Goal: Task Accomplishment & Management: Manage account settings

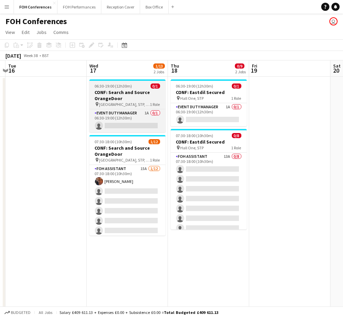
click at [116, 96] on h3 "CONF: Search and Source OrangeDoor" at bounding box center [127, 95] width 76 height 12
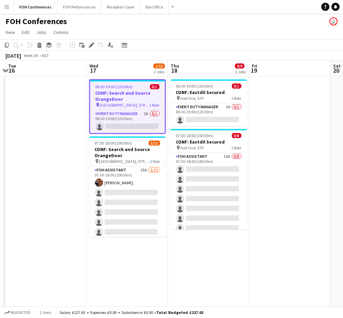
click at [34, 97] on app-date-cell at bounding box center [45, 243] width 81 height 333
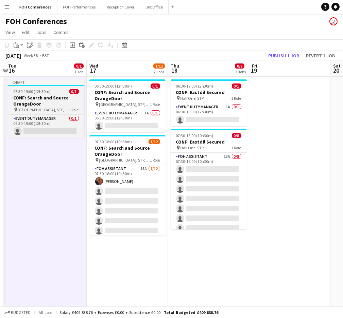
click at [44, 91] on span "06:30-19:00 (12h30m)" at bounding box center [32, 91] width 37 height 5
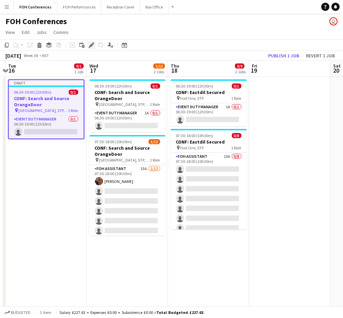
click at [89, 46] on icon "Edit" at bounding box center [91, 44] width 5 height 5
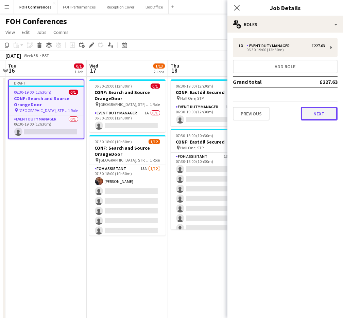
click at [320, 109] on button "Next" at bounding box center [319, 114] width 37 height 14
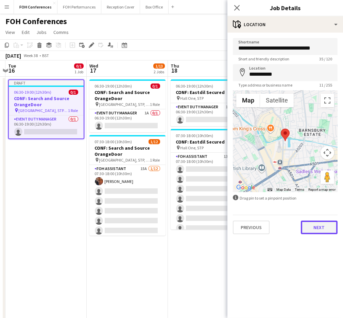
click at [316, 223] on button "Next" at bounding box center [319, 228] width 37 height 14
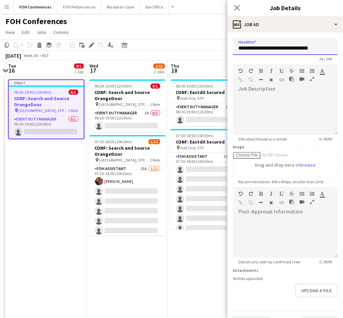
click at [254, 49] on input "**********" at bounding box center [285, 46] width 105 height 17
drag, startPoint x: 236, startPoint y: 48, endPoint x: 312, endPoint y: 54, distance: 76.0
drag, startPoint x: 312, startPoint y: 54, endPoint x: 239, endPoint y: 47, distance: 72.7
click at [239, 47] on input "**********" at bounding box center [285, 46] width 105 height 17
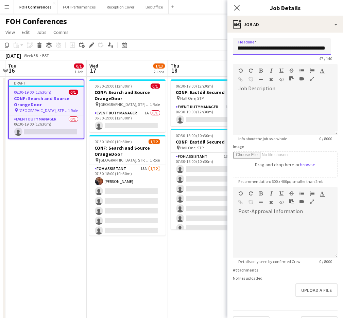
drag, startPoint x: 248, startPoint y: 48, endPoint x: 357, endPoint y: 40, distance: 109.1
click at [343, 40] on html "Menu Boards Boards Boards All jobs Status Workforce Workforce My Workforce Recr…" at bounding box center [171, 210] width 343 height 421
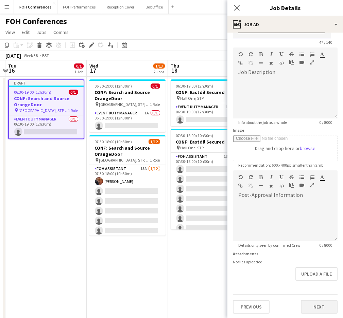
type input "**********"
click at [305, 304] on button "Next" at bounding box center [319, 307] width 37 height 14
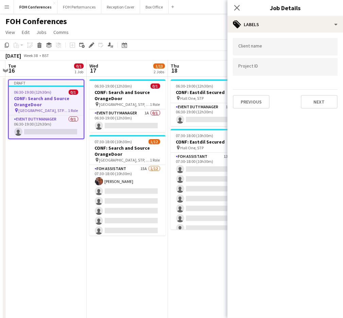
scroll to position [0, 0]
click at [322, 100] on button "Next" at bounding box center [319, 102] width 37 height 14
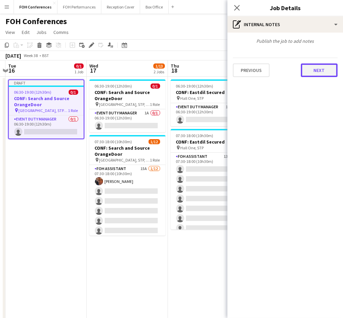
click at [316, 73] on button "Next" at bounding box center [319, 71] width 37 height 14
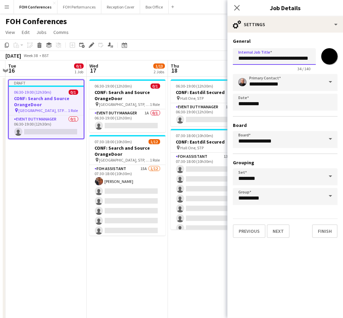
drag, startPoint x: 235, startPoint y: 59, endPoint x: 358, endPoint y: 74, distance: 123.9
click at [343, 74] on html "Menu Boards Boards Boards All jobs Status Workforce Workforce My Workforce Recr…" at bounding box center [171, 210] width 343 height 421
paste input "**********"
type input "**********"
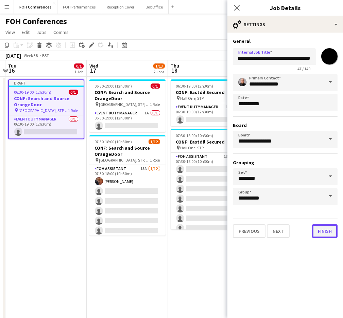
scroll to position [0, 0]
drag, startPoint x: 321, startPoint y: 230, endPoint x: 156, endPoint y: 26, distance: 262.2
click at [156, 26] on app-board "FOH Conferences user View Day view expanded Day view collapsed Month view Date …" at bounding box center [171, 218] width 343 height 408
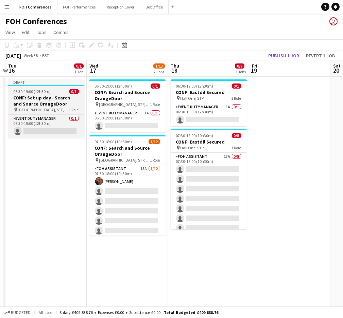
drag, startPoint x: 33, startPoint y: 104, endPoint x: 35, endPoint y: 97, distance: 7.0
click at [35, 97] on h3 "CONF: Set up day - Search and Source OrangeDoor" at bounding box center [46, 101] width 76 height 12
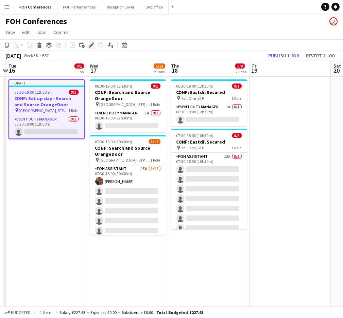
click at [91, 42] on icon "Edit" at bounding box center [91, 44] width 5 height 5
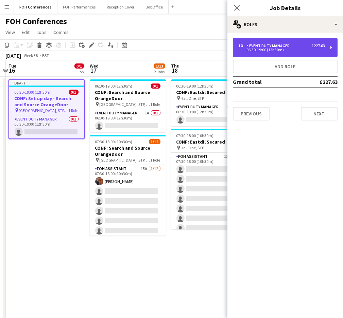
drag, startPoint x: 317, startPoint y: 47, endPoint x: 272, endPoint y: 41, distance: 44.9
click at [272, 41] on div "1 x Event Duty Manager £227.63 06:30-19:00 (12h30m)" at bounding box center [285, 47] width 105 height 19
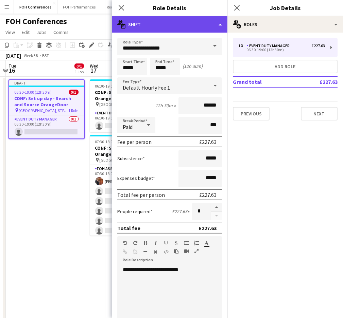
click at [195, 27] on div "multiple-actions-text Shift" at bounding box center [170, 24] width 116 height 16
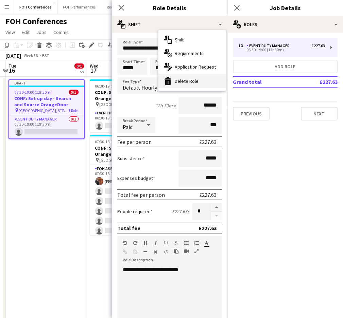
click at [184, 83] on div "bin-2 Delete Role" at bounding box center [191, 81] width 67 height 14
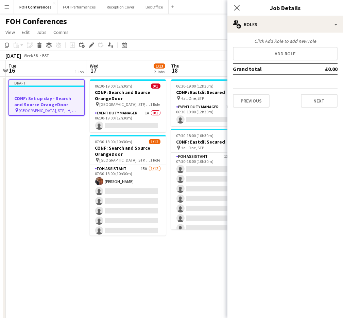
click at [34, 149] on app-date-cell "Draft CONF: Set up day - Search and Source OrangeDoor pin Hall One, [GEOGRAPHIC…" at bounding box center [46, 243] width 81 height 333
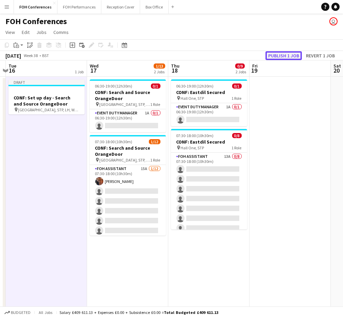
click at [294, 53] on button "Publish 1 job" at bounding box center [283, 55] width 36 height 9
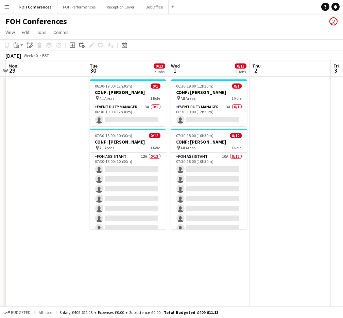
scroll to position [0, 331]
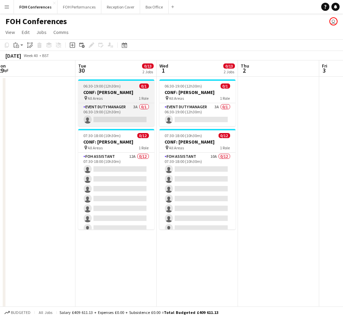
click at [97, 90] on h3 "CONF: [PERSON_NAME]" at bounding box center [116, 92] width 76 height 6
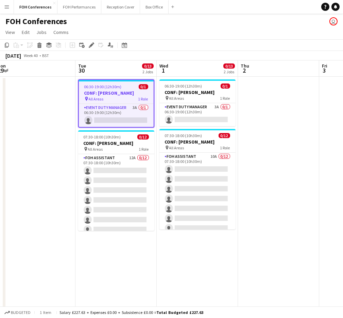
click at [38, 87] on app-date-cell at bounding box center [34, 243] width 81 height 333
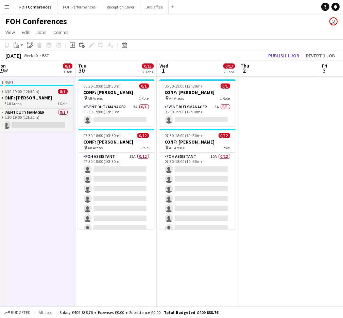
click at [31, 94] on span "06:30-19:00 (12h30m)" at bounding box center [20, 91] width 37 height 5
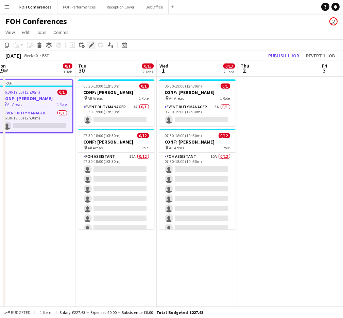
click at [91, 46] on icon "Edit" at bounding box center [91, 44] width 5 height 5
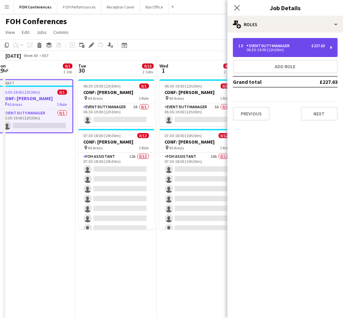
click at [332, 50] on div "1 x Event Duty Manager £227.63 06:30-19:00 (12h30m)" at bounding box center [285, 47] width 105 height 19
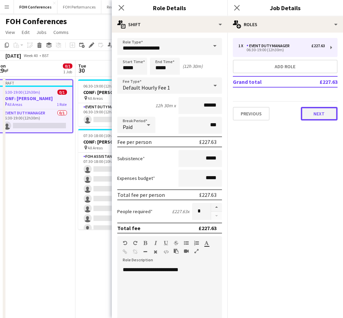
click at [323, 113] on button "Next" at bounding box center [319, 114] width 37 height 14
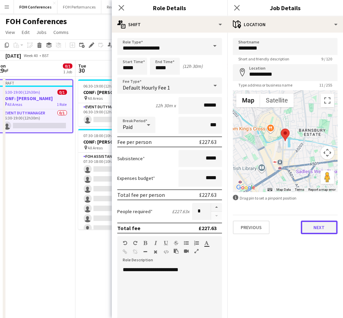
click at [324, 227] on button "Next" at bounding box center [319, 228] width 37 height 14
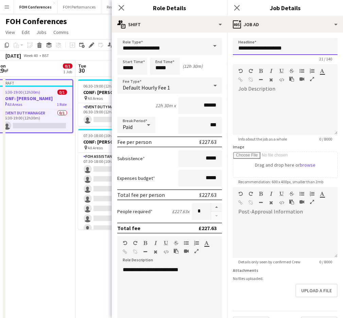
click at [252, 50] on input "**********" at bounding box center [285, 46] width 105 height 17
drag, startPoint x: 309, startPoint y: 48, endPoint x: 236, endPoint y: 44, distance: 72.6
click at [236, 44] on input "**********" at bounding box center [285, 46] width 105 height 17
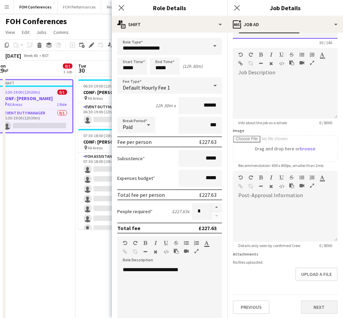
type input "**********"
click at [314, 304] on button "Next" at bounding box center [319, 308] width 37 height 14
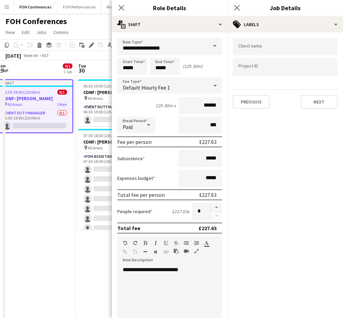
scroll to position [0, 0]
click at [323, 103] on button "Next" at bounding box center [319, 102] width 37 height 14
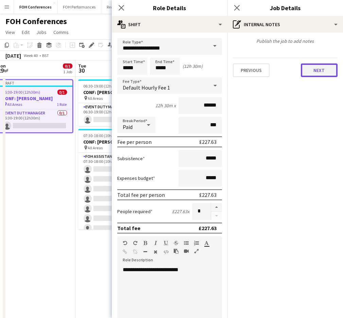
click at [325, 69] on button "Next" at bounding box center [319, 71] width 37 height 14
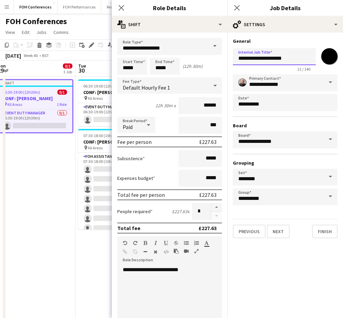
drag, startPoint x: 292, startPoint y: 60, endPoint x: 215, endPoint y: 58, distance: 76.5
click at [215, 58] on body "Menu Boards Boards Boards All jobs Status Workforce Workforce My Workforce Recr…" at bounding box center [171, 210] width 343 height 421
drag, startPoint x: 287, startPoint y: 57, endPoint x: 238, endPoint y: 58, distance: 49.6
click at [238, 58] on input "**********" at bounding box center [274, 56] width 83 height 17
paste input "*********"
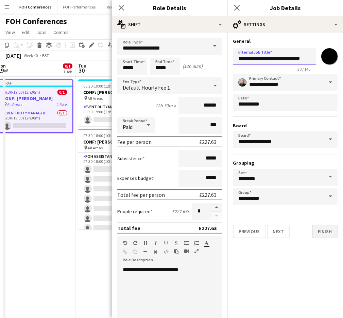
type input "**********"
click at [318, 227] on button "Finish" at bounding box center [324, 232] width 25 height 14
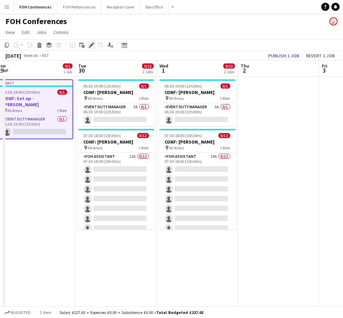
click at [89, 44] on icon "Edit" at bounding box center [91, 44] width 5 height 5
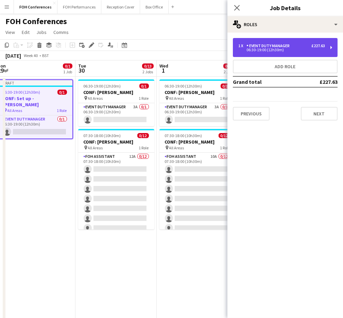
click at [305, 53] on div "1 x Event Duty Manager £227.63 06:30-19:00 (12h30m)" at bounding box center [285, 47] width 105 height 19
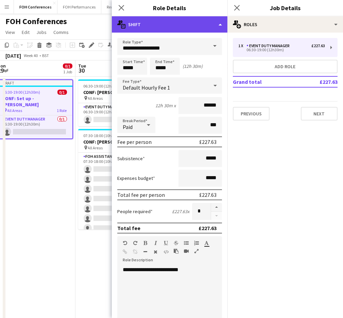
click at [178, 24] on div "multiple-actions-text Shift" at bounding box center [170, 24] width 116 height 16
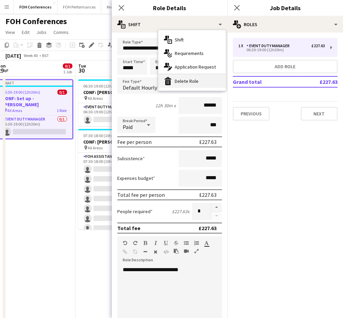
click at [179, 81] on div "bin-2 Delete Role" at bounding box center [191, 81] width 67 height 14
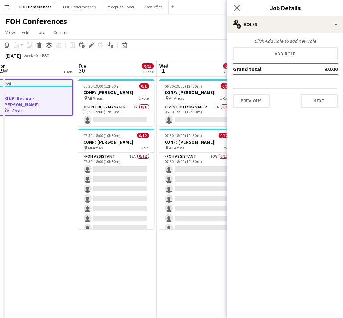
click at [195, 20] on div "FOH Conferences user" at bounding box center [171, 20] width 343 height 13
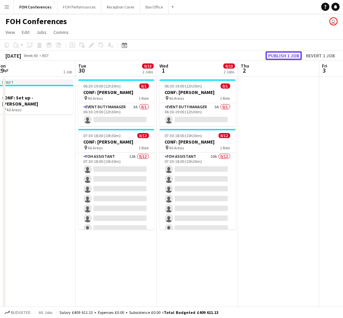
click at [279, 59] on button "Publish 1 job" at bounding box center [283, 55] width 36 height 9
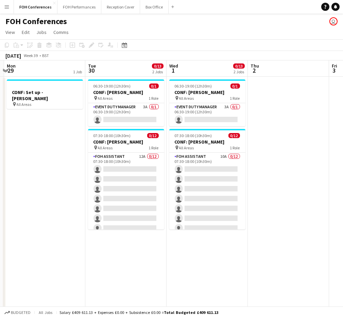
scroll to position [0, 322]
